Goal: Check status: Check status

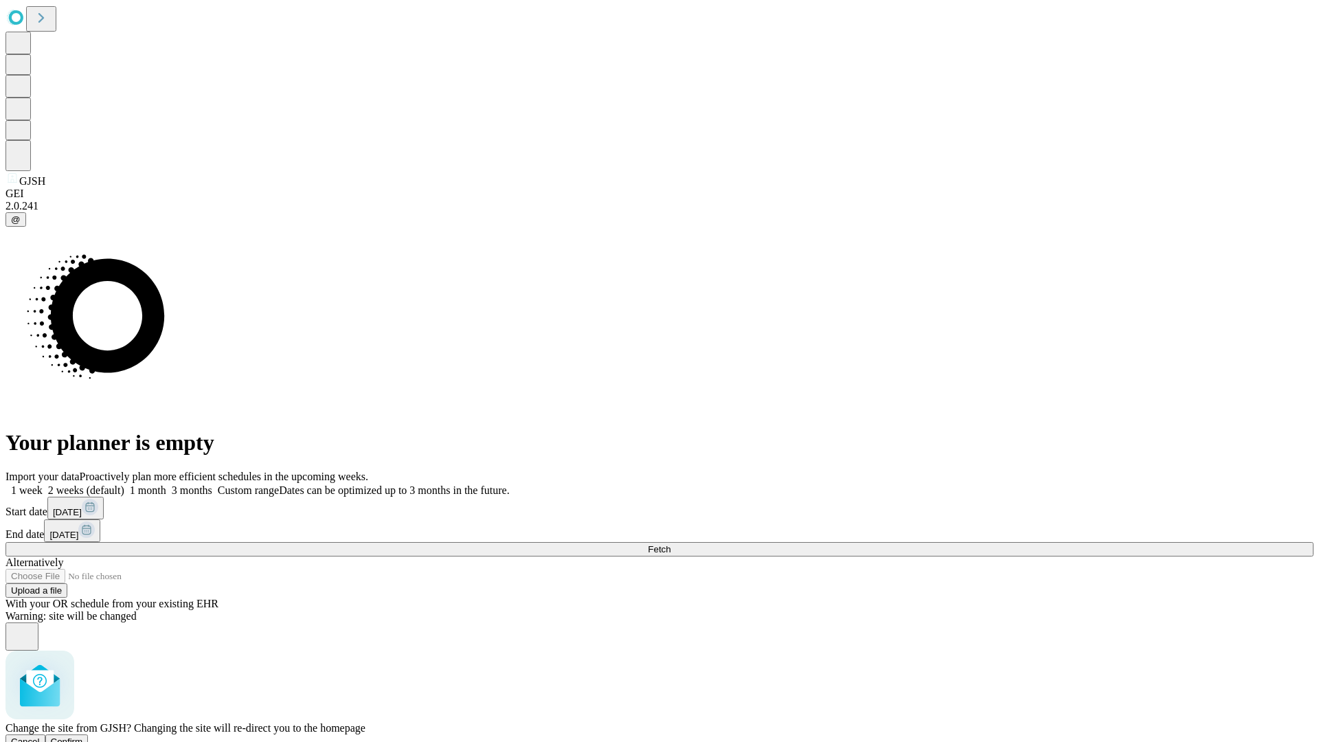
click at [83, 737] on span "Confirm" at bounding box center [67, 742] width 32 height 10
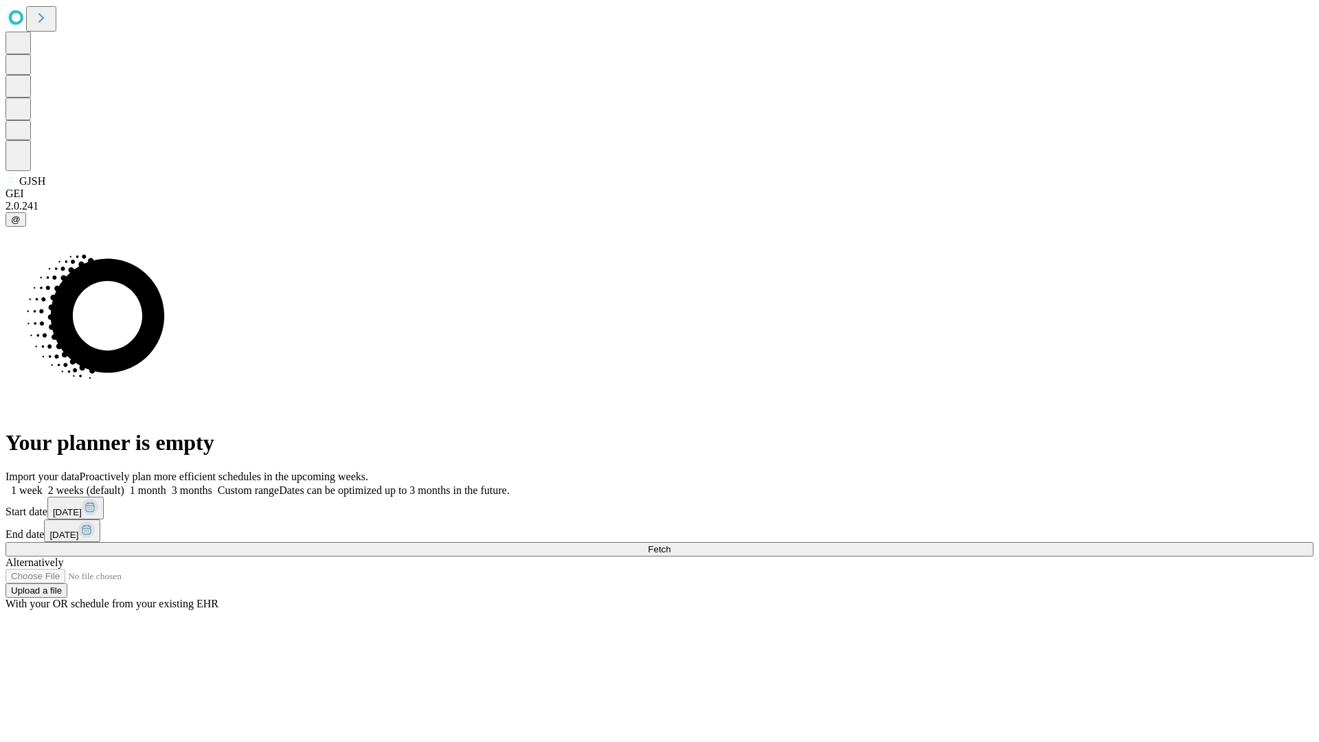
click at [43, 484] on label "1 week" at bounding box center [23, 490] width 37 height 12
click at [671, 544] on span "Fetch" at bounding box center [659, 549] width 23 height 10
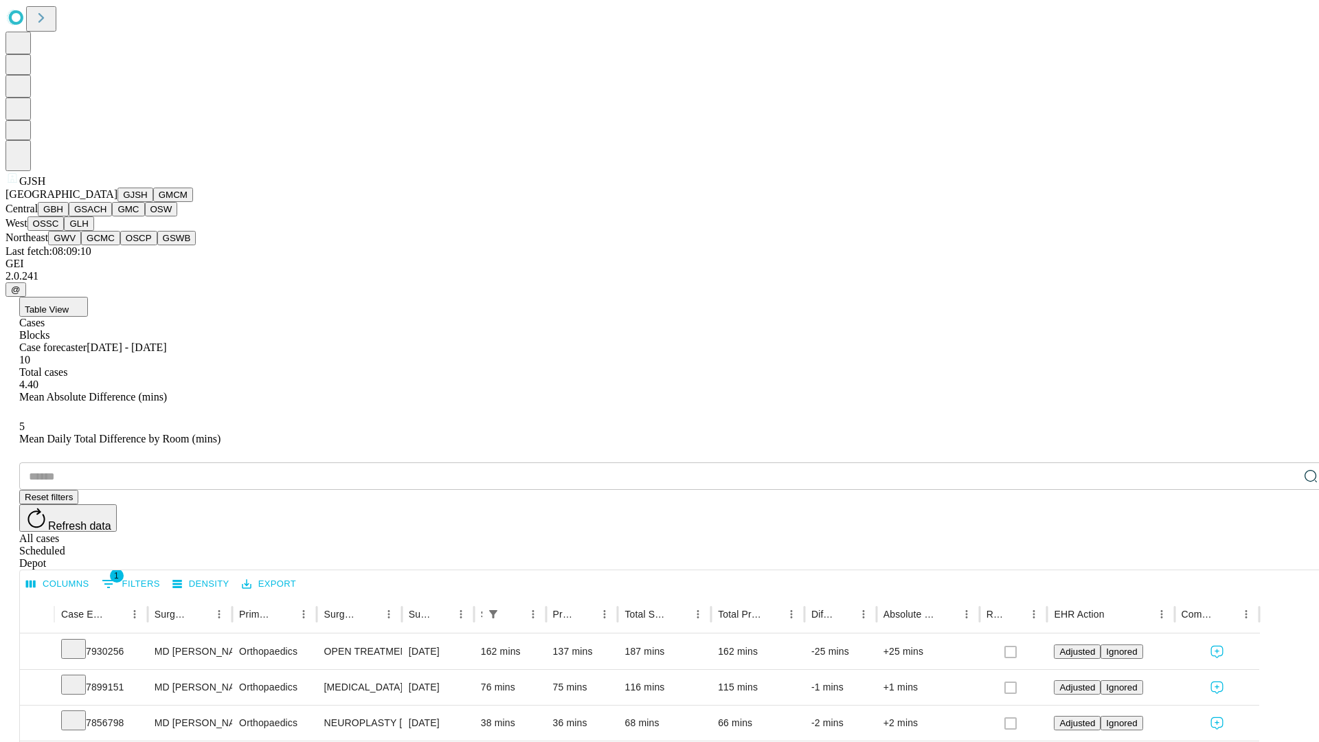
click at [153, 202] on button "GMCM" at bounding box center [173, 195] width 40 height 14
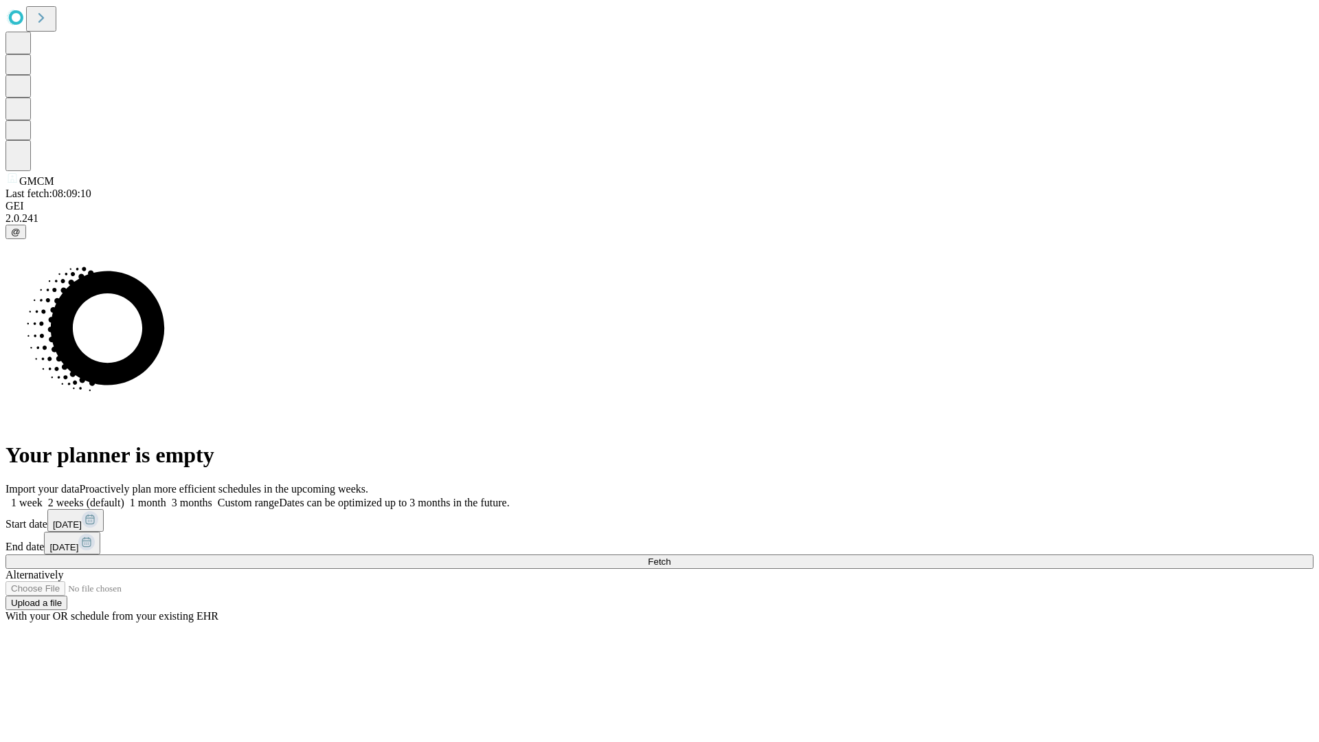
click at [43, 497] on label "1 week" at bounding box center [23, 503] width 37 height 12
click at [671, 557] on span "Fetch" at bounding box center [659, 562] width 23 height 10
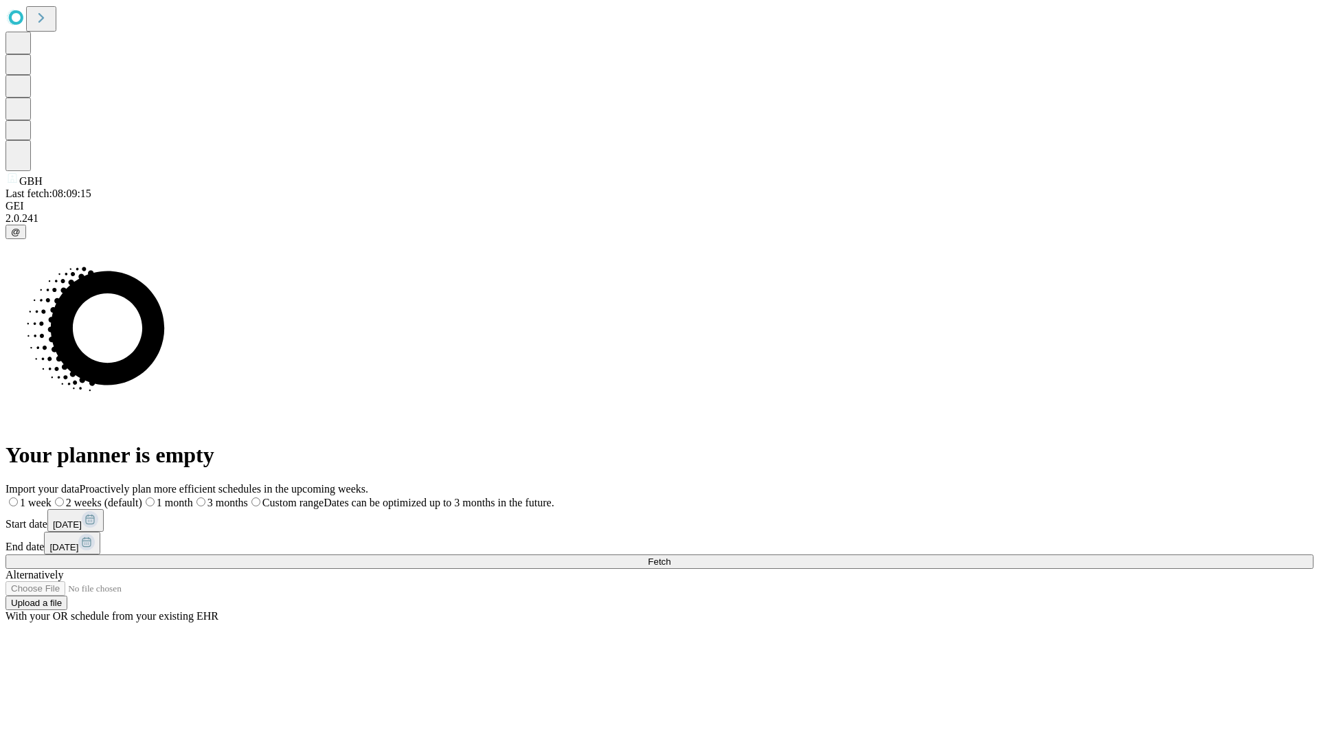
click at [52, 497] on label "1 week" at bounding box center [28, 503] width 46 height 12
click at [671, 557] on span "Fetch" at bounding box center [659, 562] width 23 height 10
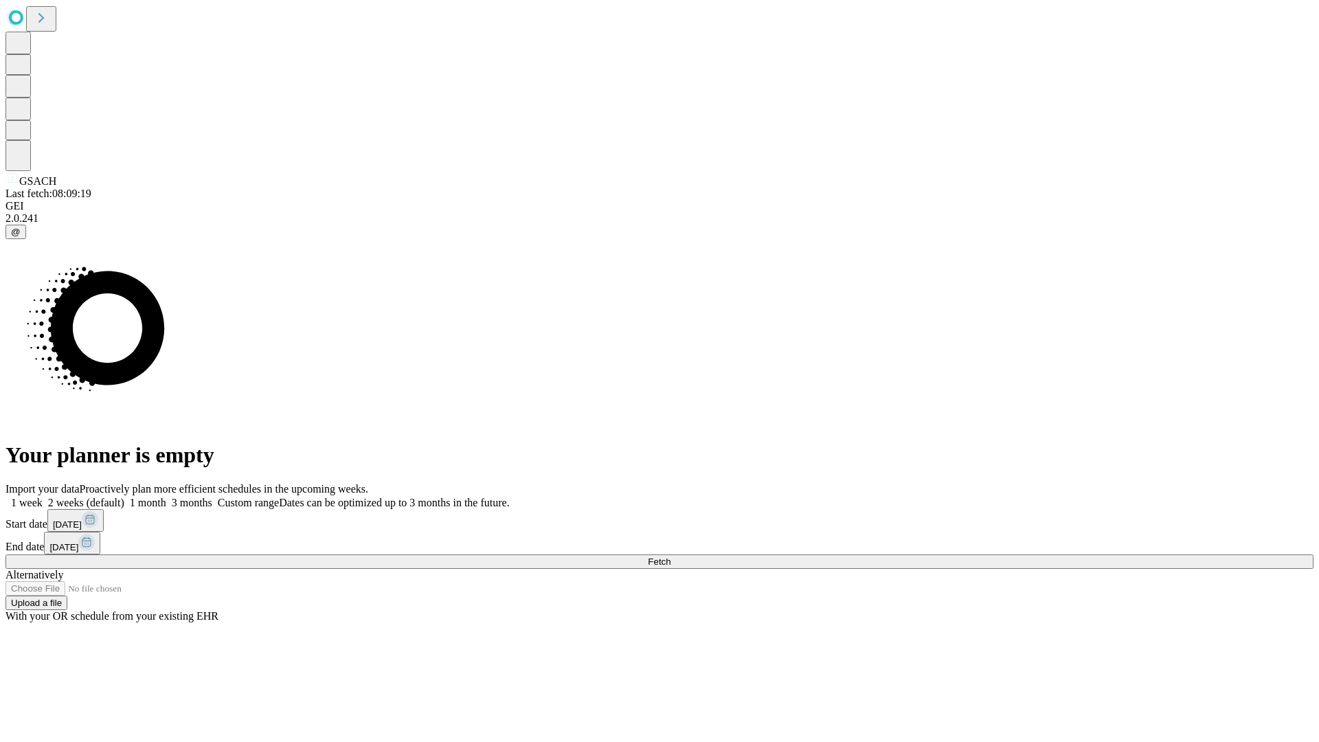
click at [43, 497] on label "1 week" at bounding box center [23, 503] width 37 height 12
click at [671, 557] on span "Fetch" at bounding box center [659, 562] width 23 height 10
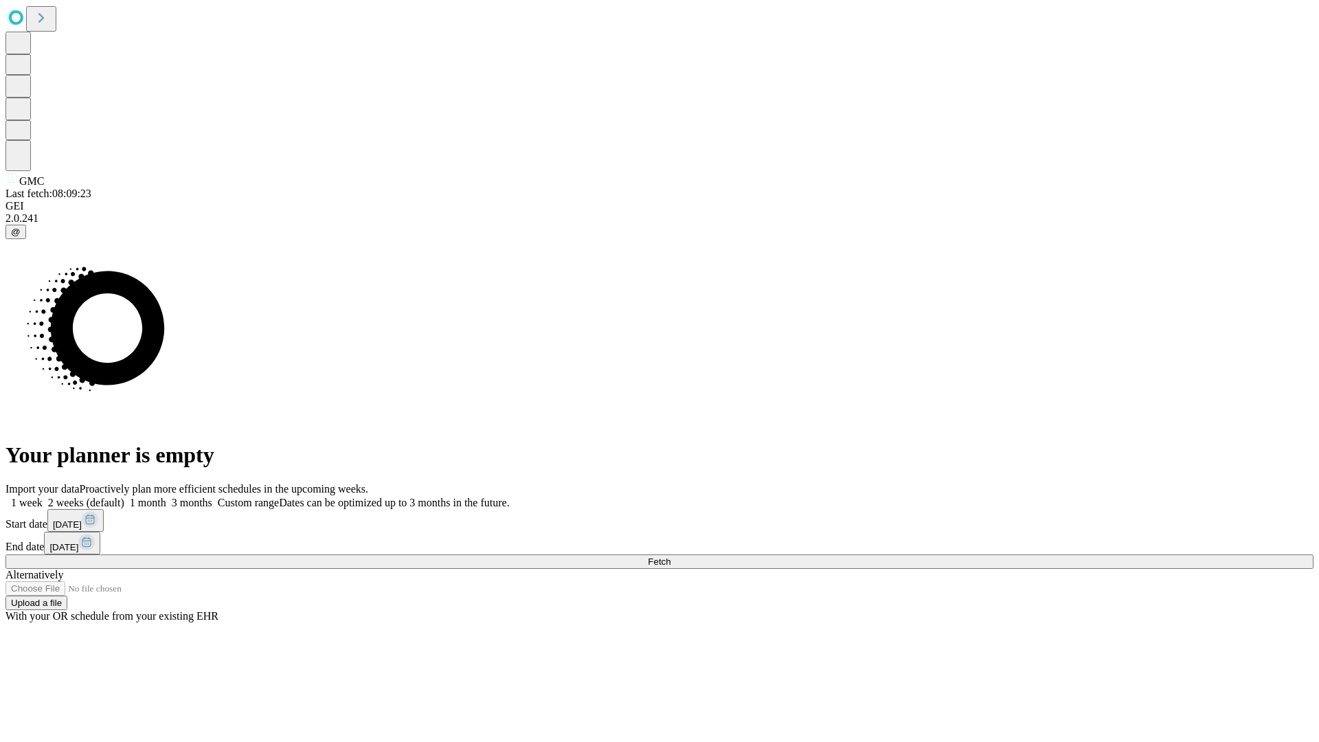
click at [43, 497] on label "1 week" at bounding box center [23, 503] width 37 height 12
click at [671, 557] on span "Fetch" at bounding box center [659, 562] width 23 height 10
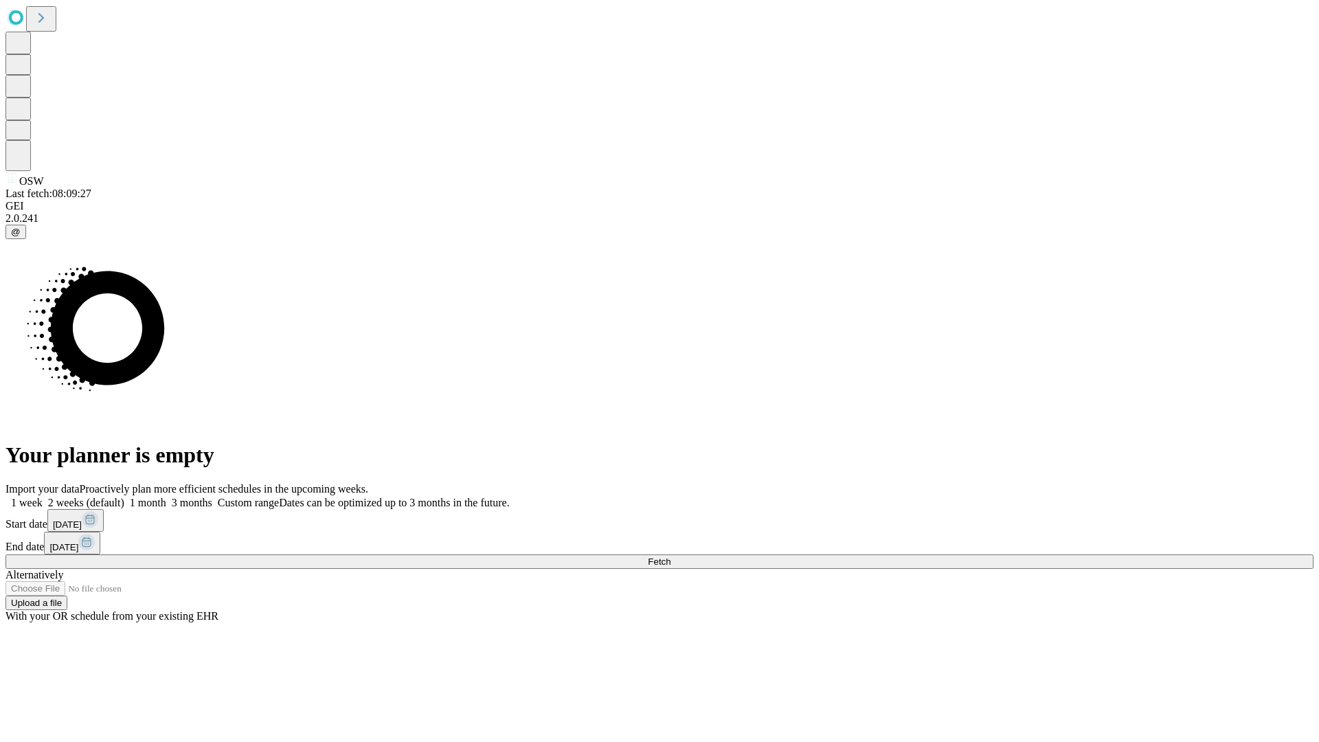
click at [671, 557] on span "Fetch" at bounding box center [659, 562] width 23 height 10
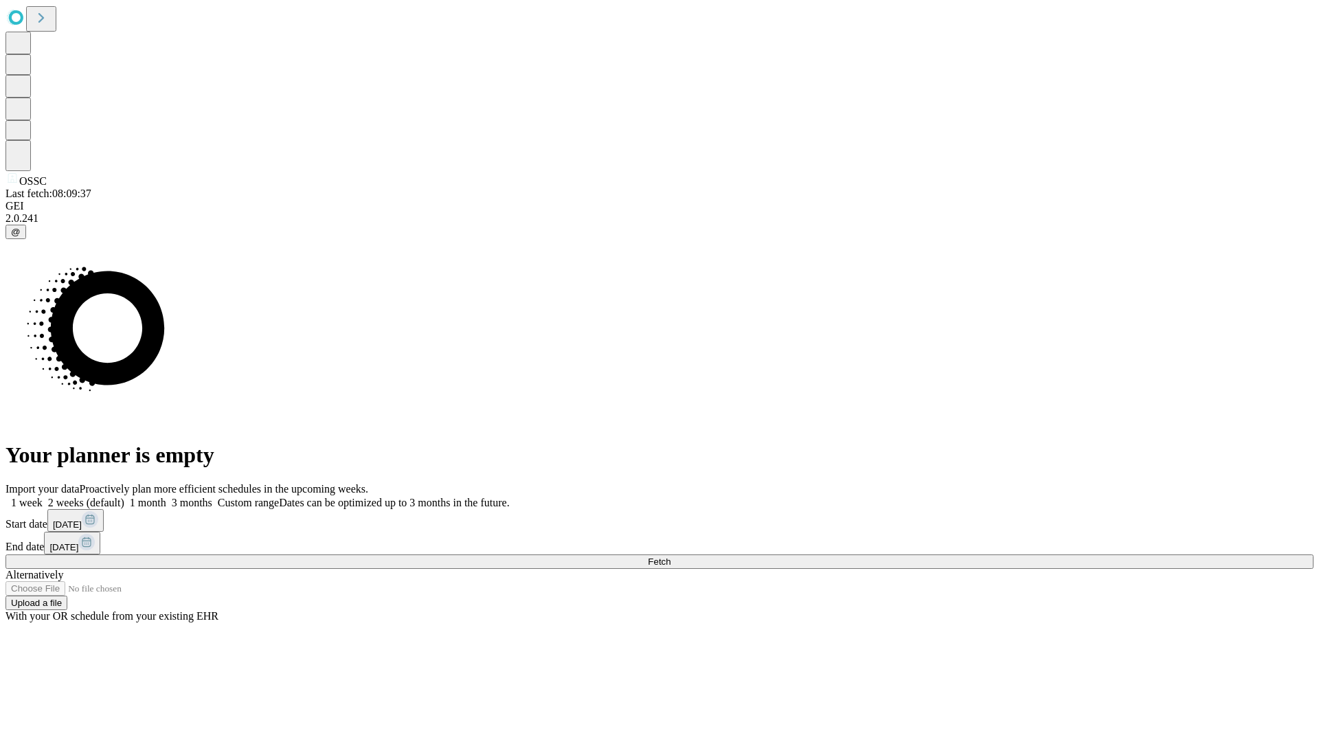
click at [43, 497] on label "1 week" at bounding box center [23, 503] width 37 height 12
click at [671, 557] on span "Fetch" at bounding box center [659, 562] width 23 height 10
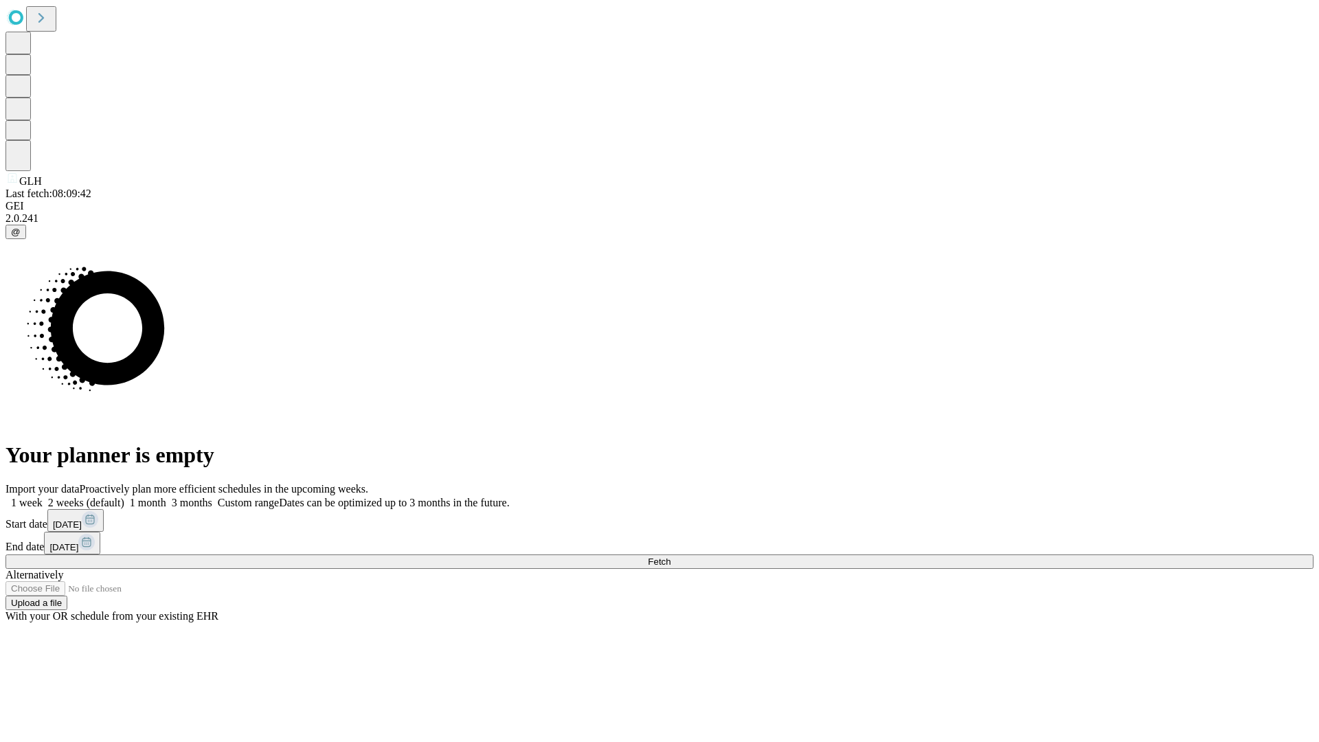
click at [671, 557] on span "Fetch" at bounding box center [659, 562] width 23 height 10
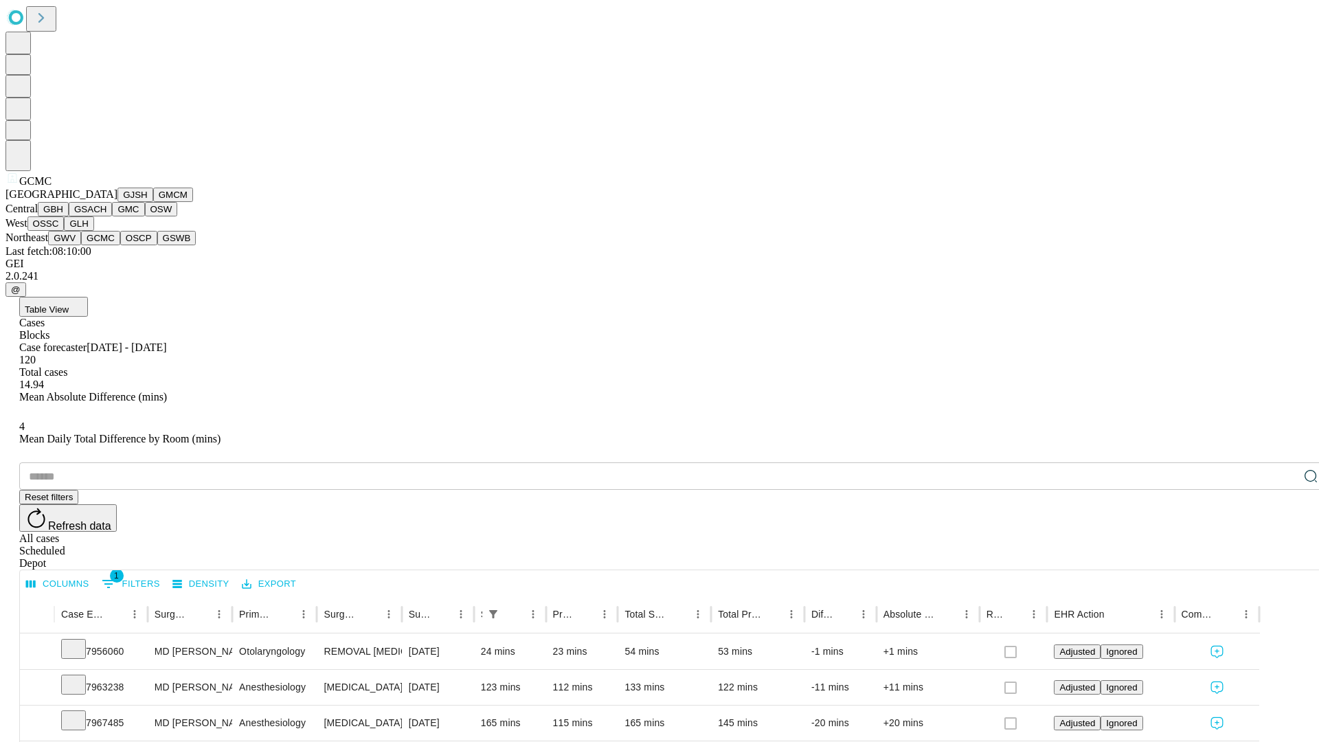
click at [120, 245] on button "OSCP" at bounding box center [138, 238] width 37 height 14
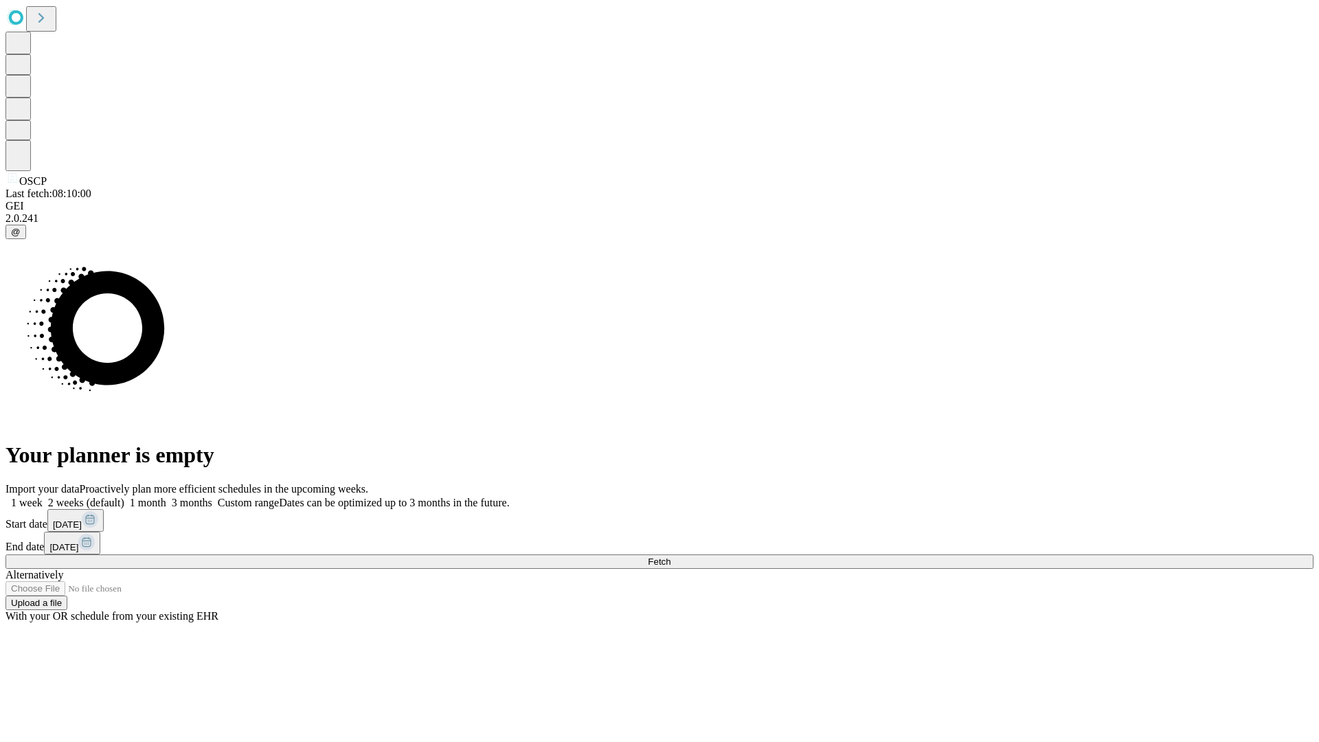
click at [43, 497] on label "1 week" at bounding box center [23, 503] width 37 height 12
click at [671, 557] on span "Fetch" at bounding box center [659, 562] width 23 height 10
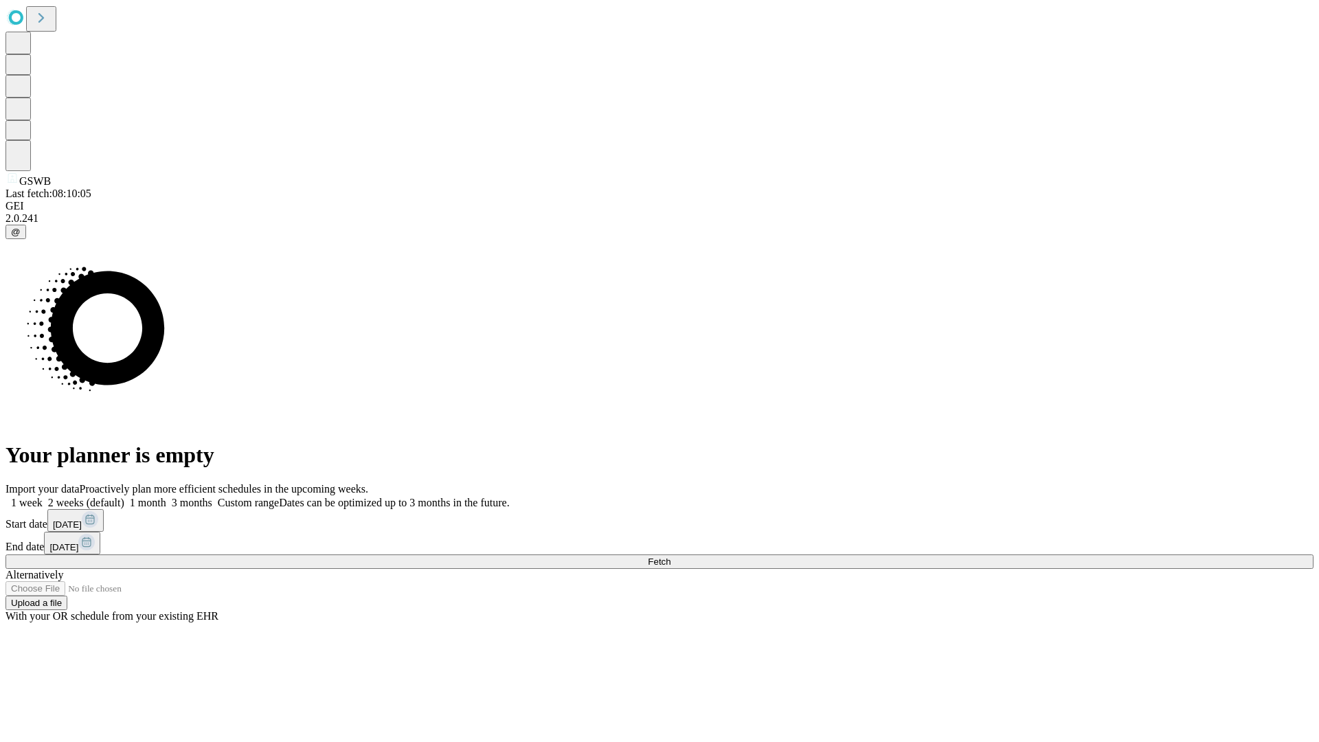
click at [43, 497] on label "1 week" at bounding box center [23, 503] width 37 height 12
click at [671, 557] on span "Fetch" at bounding box center [659, 562] width 23 height 10
